Goal: Task Accomplishment & Management: Use online tool/utility

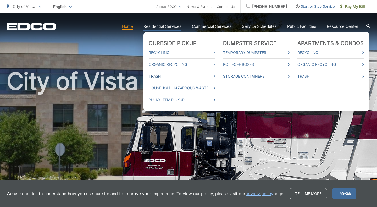
click at [160, 74] on link "Trash" at bounding box center [182, 76] width 66 height 6
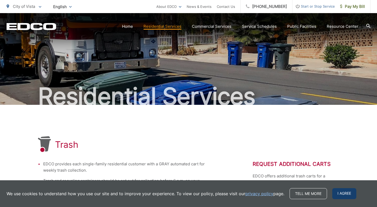
click at [338, 192] on span "I agree" at bounding box center [344, 193] width 24 height 11
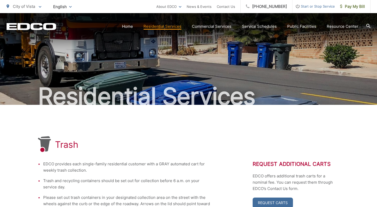
click at [40, 28] on icon "EDCD logo. Return to the homepage." at bounding box center [31, 26] width 49 height 7
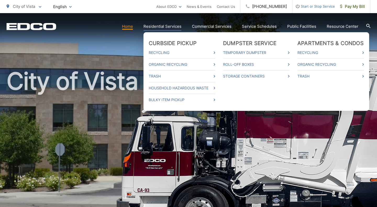
click at [154, 72] on li "Trash" at bounding box center [182, 76] width 66 height 12
click at [154, 77] on link "Trash" at bounding box center [182, 76] width 66 height 6
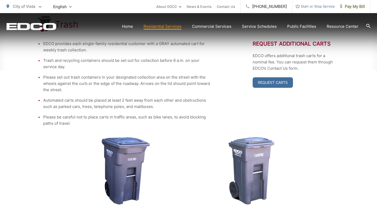
scroll to position [120, 0]
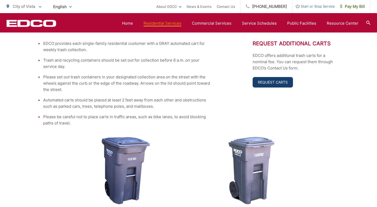
click at [283, 87] on link "Request Carts" at bounding box center [273, 82] width 40 height 10
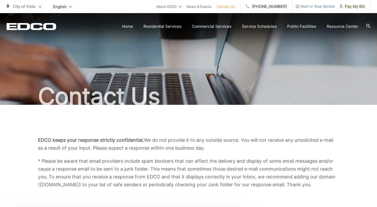
click at [39, 8] on p "City of Vista" at bounding box center [24, 6] width 35 height 6
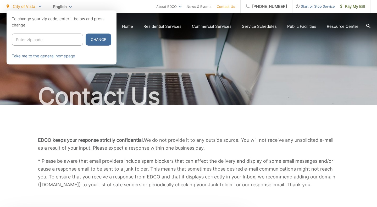
click at [39, 8] on p "City of Vista" at bounding box center [24, 6] width 35 height 6
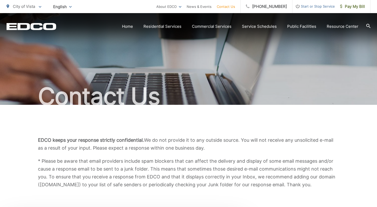
click at [32, 27] on icon "EDCD logo. Return to the homepage." at bounding box center [31, 26] width 49 height 7
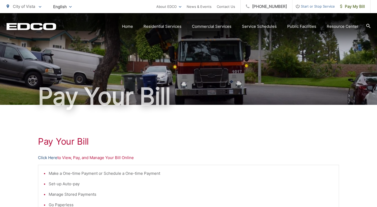
click at [49, 155] on link "Click Here" at bounding box center [47, 157] width 19 height 6
